Goal: Transaction & Acquisition: Obtain resource

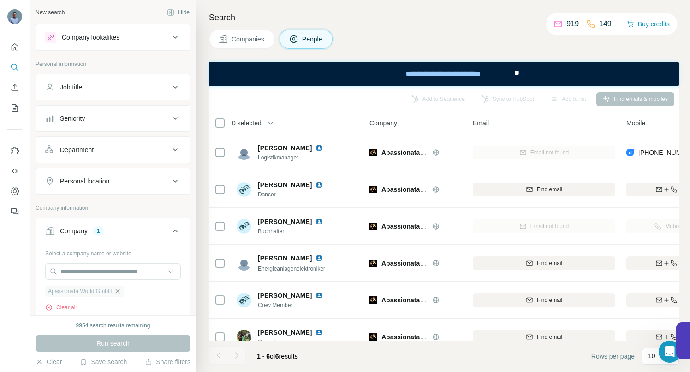
click at [121, 293] on icon "button" at bounding box center [117, 291] width 7 height 7
click at [104, 270] on input "text" at bounding box center [113, 271] width 136 height 17
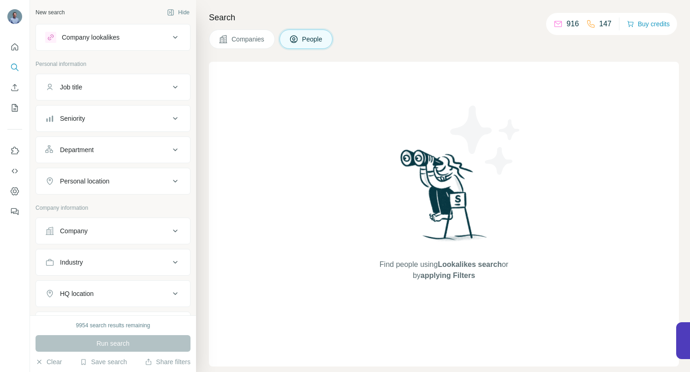
click at [170, 230] on icon at bounding box center [175, 231] width 11 height 11
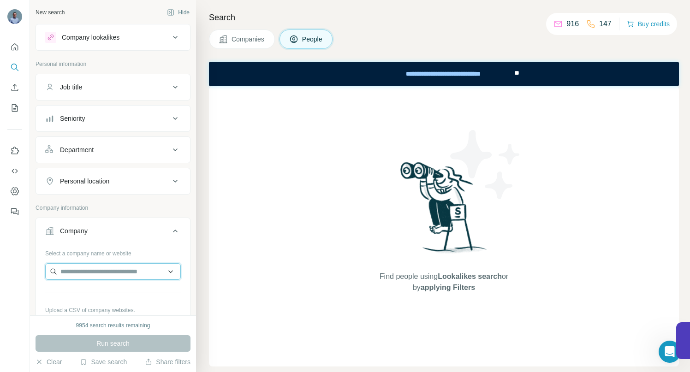
click at [124, 273] on input "text" at bounding box center [113, 271] width 136 height 17
paste input "**********"
type input "**********"
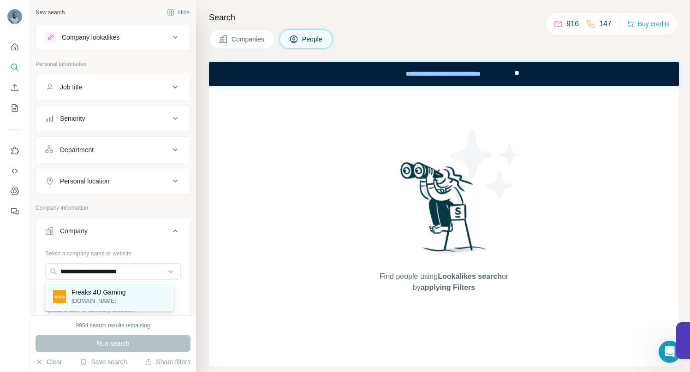
click at [100, 290] on p "Freaks 4U Gaming" at bounding box center [98, 292] width 54 height 9
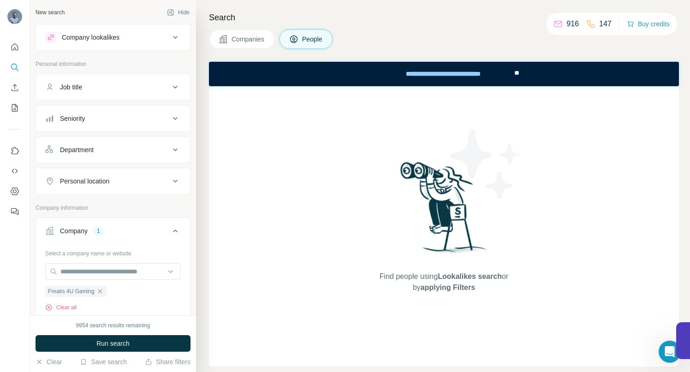
click at [236, 39] on span "Companies" at bounding box center [249, 39] width 34 height 9
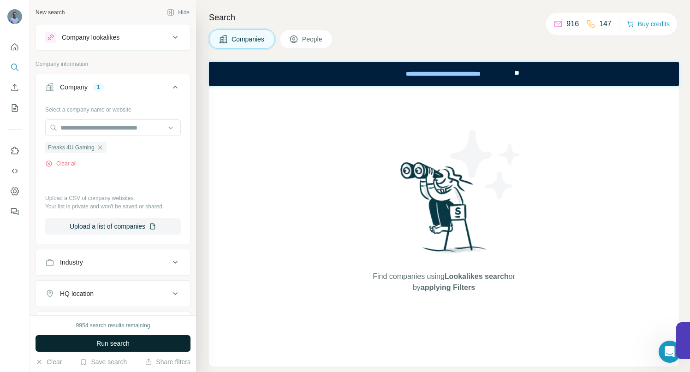
click at [127, 344] on span "Run search" at bounding box center [112, 343] width 33 height 9
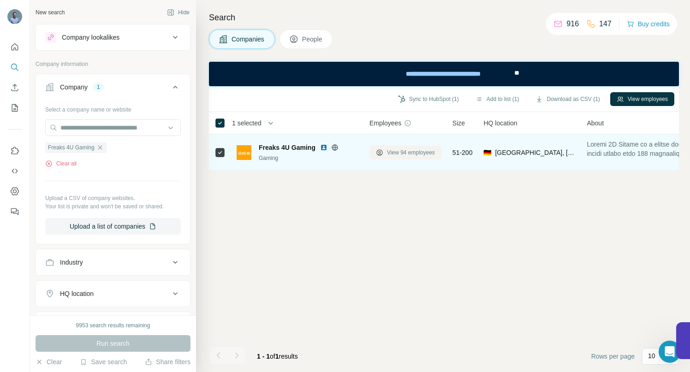
click at [395, 152] on span "View 94 employees" at bounding box center [411, 153] width 48 height 8
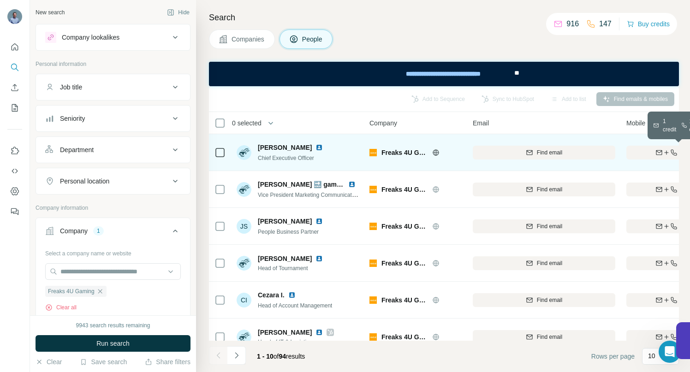
click at [641, 153] on div "Find both" at bounding box center [679, 153] width 107 height 8
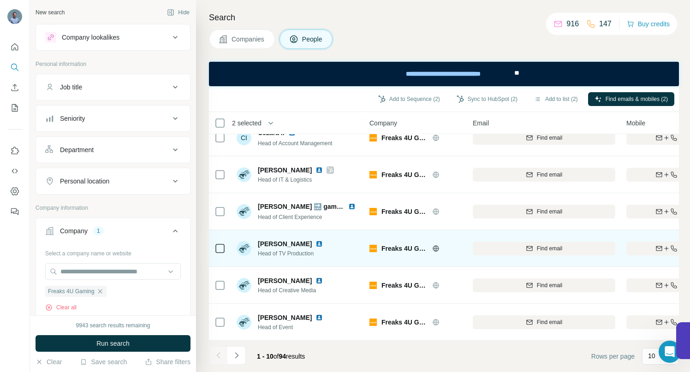
scroll to position [167, 0]
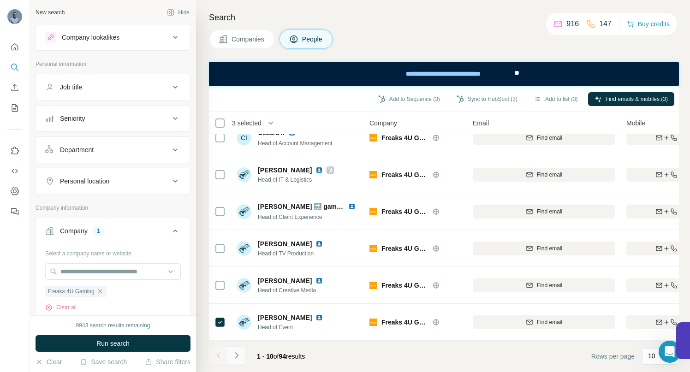
click at [237, 354] on icon "Navigate to next page" at bounding box center [236, 355] width 9 height 9
click at [240, 352] on icon "Navigate to next page" at bounding box center [236, 355] width 9 height 9
click at [237, 359] on icon "Navigate to next page" at bounding box center [236, 355] width 9 height 9
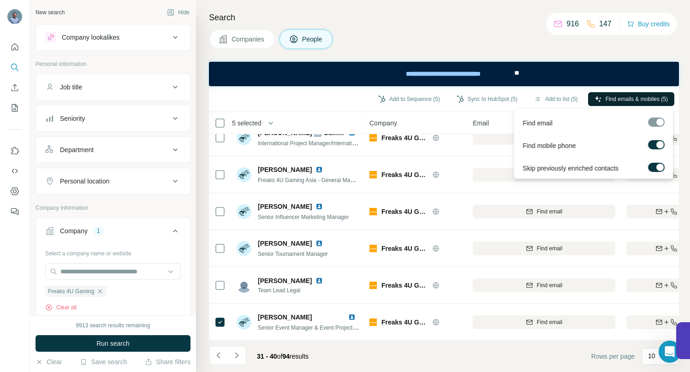
click at [621, 98] on span "Find emails & mobiles (5)" at bounding box center [637, 99] width 62 height 8
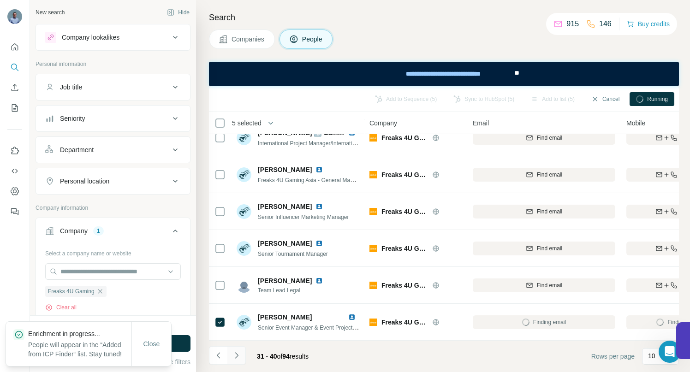
click at [239, 357] on icon "Navigate to next page" at bounding box center [236, 355] width 9 height 9
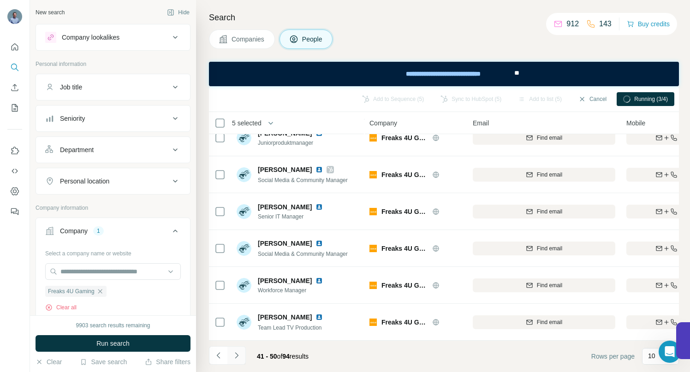
click at [240, 354] on icon "Navigate to next page" at bounding box center [236, 355] width 9 height 9
click at [241, 360] on button "Navigate to next page" at bounding box center [236, 355] width 18 height 18
click at [231, 357] on button "Navigate to next page" at bounding box center [236, 355] width 18 height 18
click at [235, 358] on icon "Navigate to next page" at bounding box center [236, 355] width 3 height 6
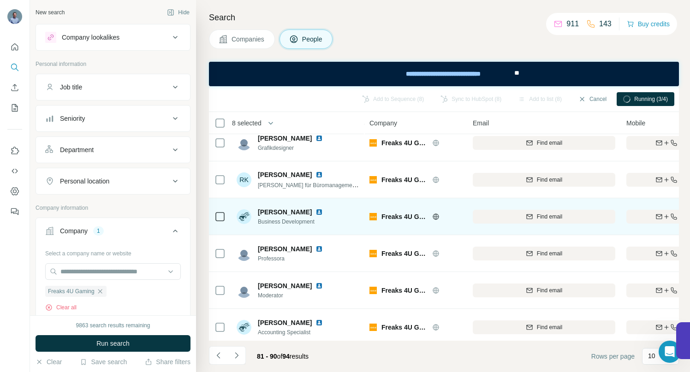
scroll to position [0, 0]
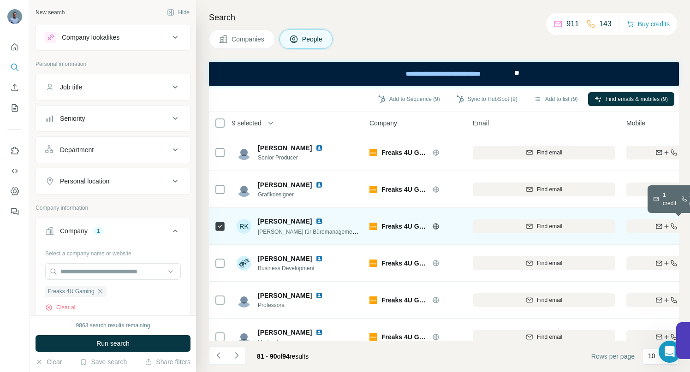
click at [629, 226] on div "Find both" at bounding box center [679, 226] width 107 height 8
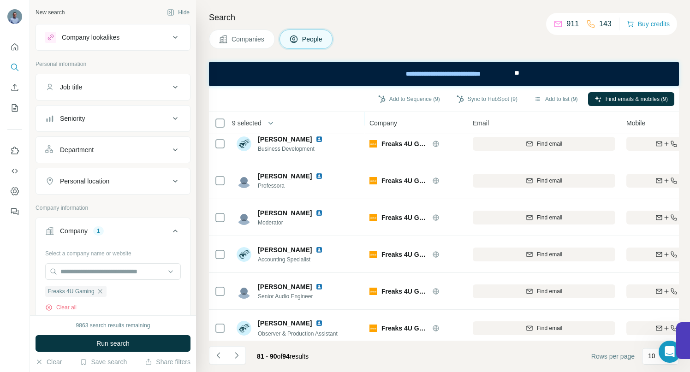
scroll to position [167, 0]
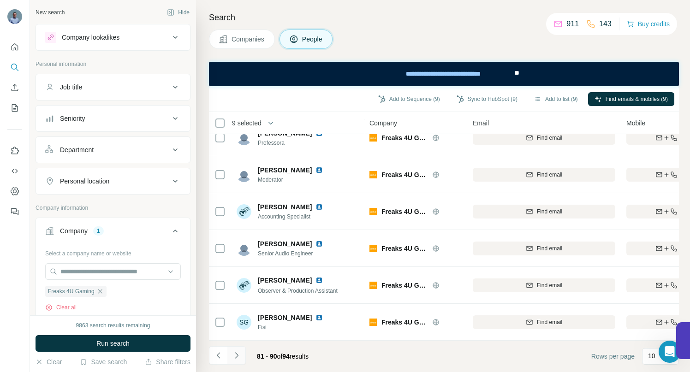
click at [238, 359] on icon "Navigate to next page" at bounding box center [236, 355] width 9 height 9
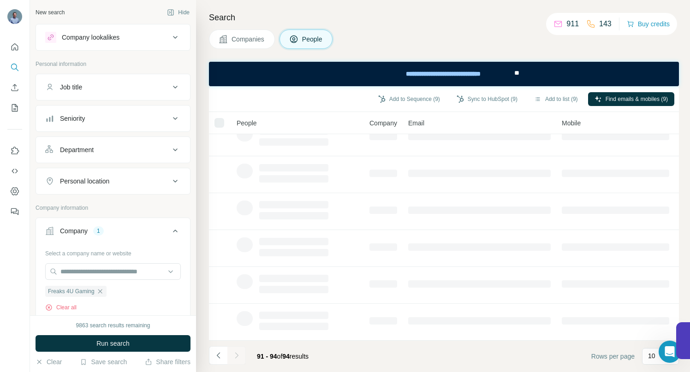
scroll to position [0, 0]
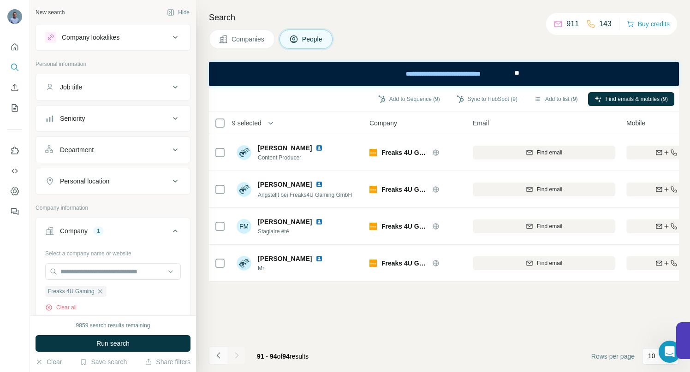
click at [221, 356] on icon "Navigate to previous page" at bounding box center [218, 355] width 9 height 9
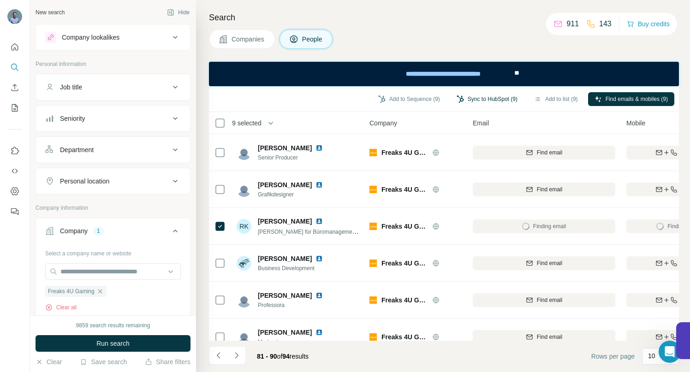
click at [471, 101] on button "Sync to HubSpot (9)" at bounding box center [487, 99] width 74 height 14
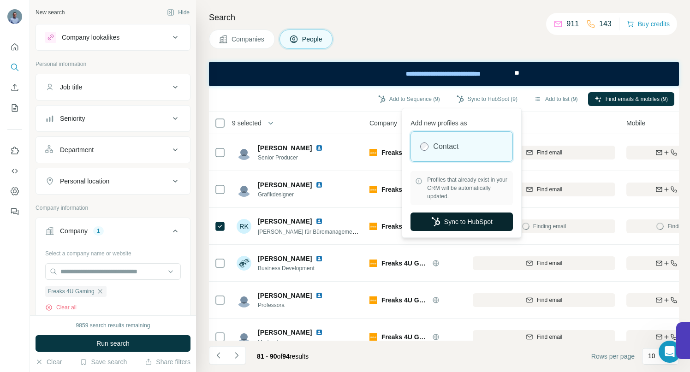
click at [472, 226] on button "Sync to HubSpot" at bounding box center [462, 222] width 102 height 18
